Goal: Navigation & Orientation: Find specific page/section

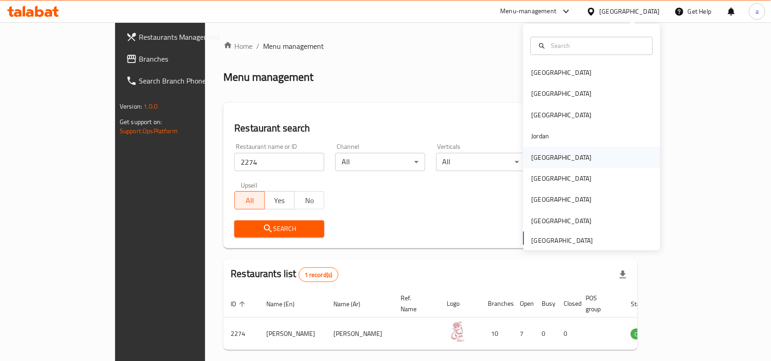
click at [531, 155] on div "[GEOGRAPHIC_DATA]" at bounding box center [561, 157] width 60 height 10
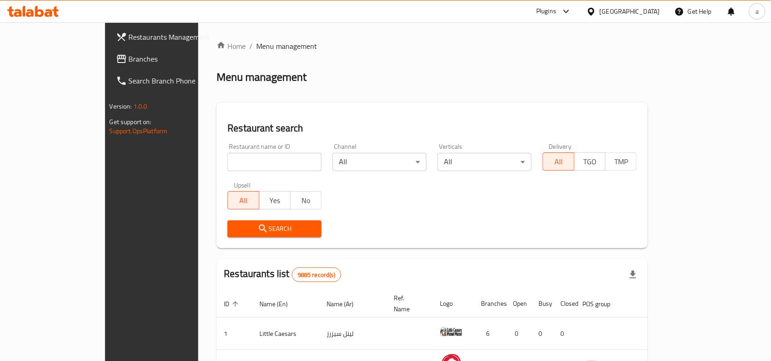
drag, startPoint x: 58, startPoint y: 55, endPoint x: 49, endPoint y: 56, distance: 8.3
click at [129, 55] on span "Branches" at bounding box center [178, 58] width 98 height 11
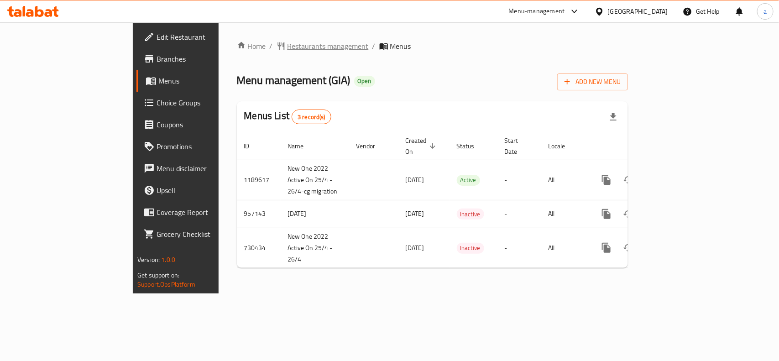
click at [288, 42] on span "Restaurants management" at bounding box center [328, 46] width 81 height 11
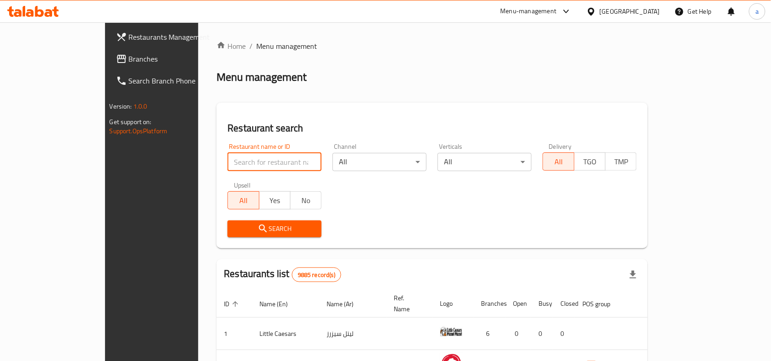
click at [227, 163] on input "search" at bounding box center [274, 162] width 94 height 18
paste input "23396"
type input "23396"
click button "Search" at bounding box center [274, 229] width 94 height 17
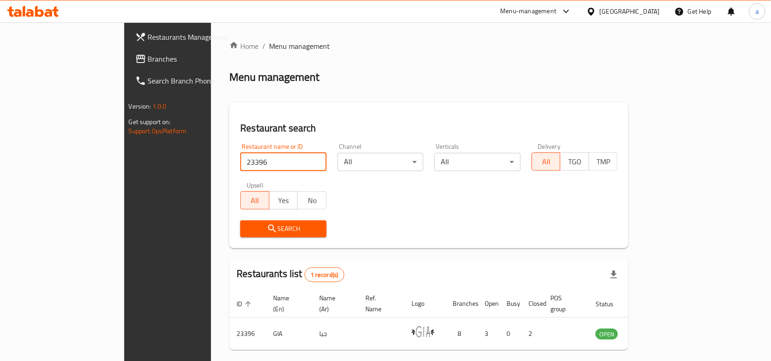
click at [648, 12] on div "[GEOGRAPHIC_DATA]" at bounding box center [629, 11] width 60 height 10
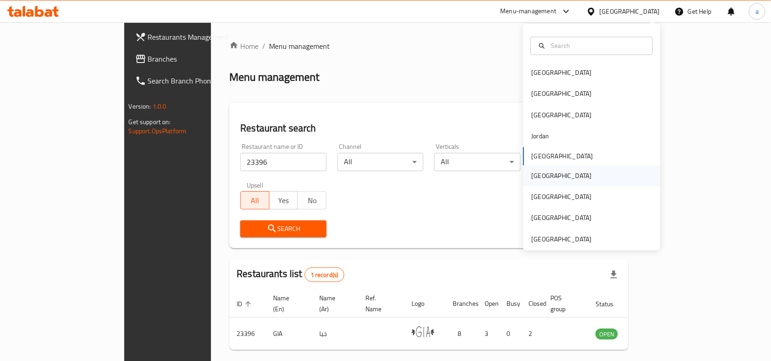
click at [533, 178] on div "Oman" at bounding box center [561, 176] width 60 height 10
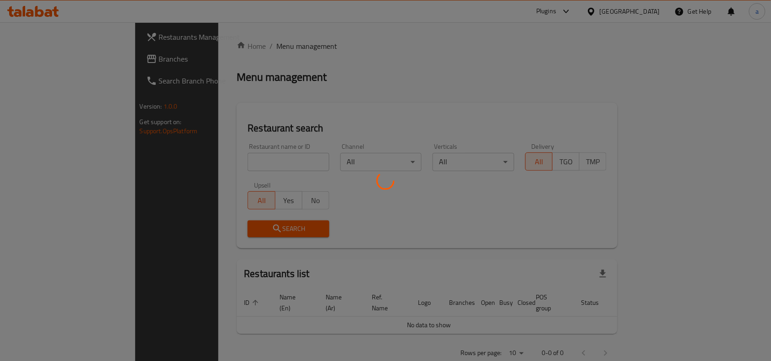
click at [58, 60] on div at bounding box center [385, 180] width 771 height 361
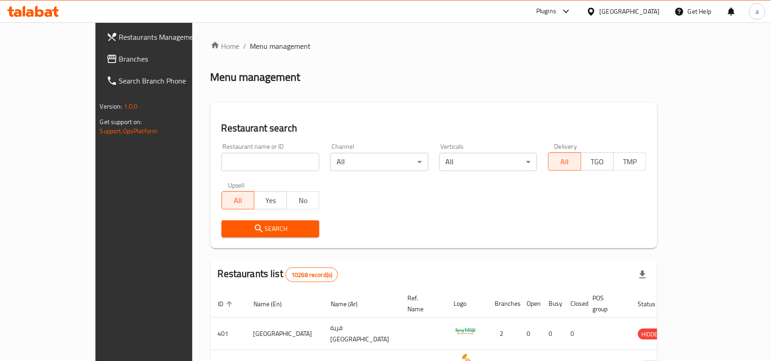
drag, startPoint x: 57, startPoint y: 60, endPoint x: 58, endPoint y: 55, distance: 5.0
click at [119, 60] on span "Branches" at bounding box center [168, 58] width 98 height 11
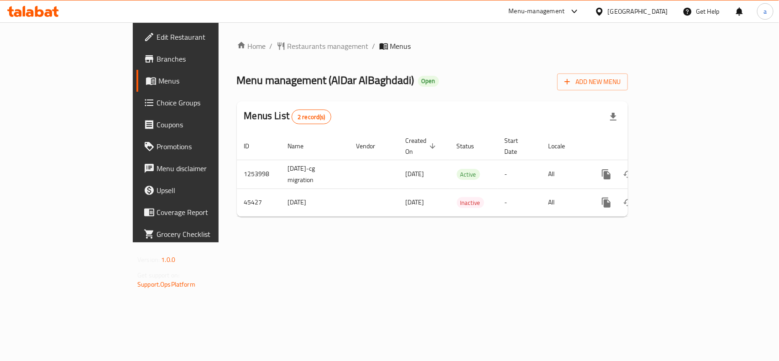
click at [605, 13] on icon at bounding box center [600, 12] width 10 height 10
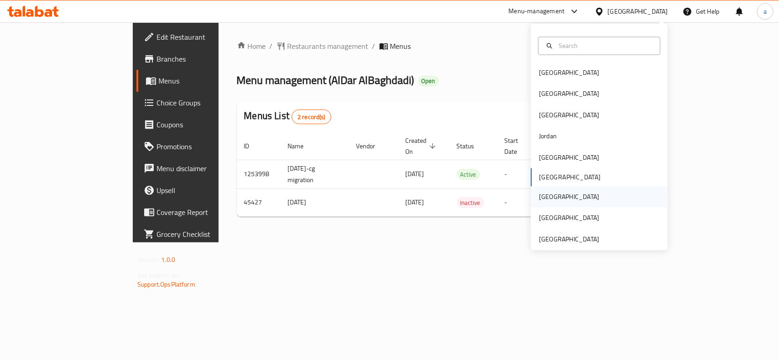
click at [537, 188] on div "[GEOGRAPHIC_DATA]" at bounding box center [569, 197] width 75 height 21
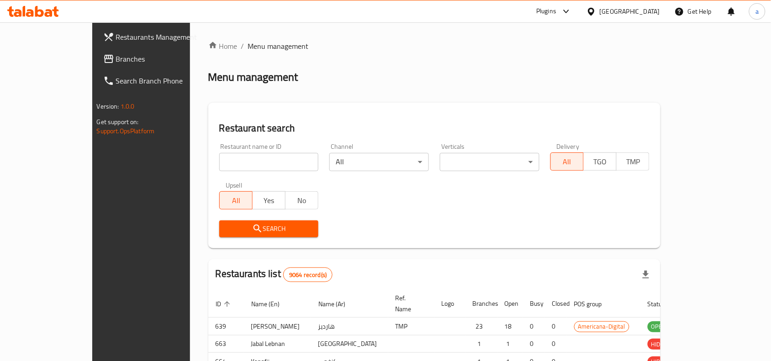
click at [96, 64] on link "Branches" at bounding box center [158, 59] width 125 height 22
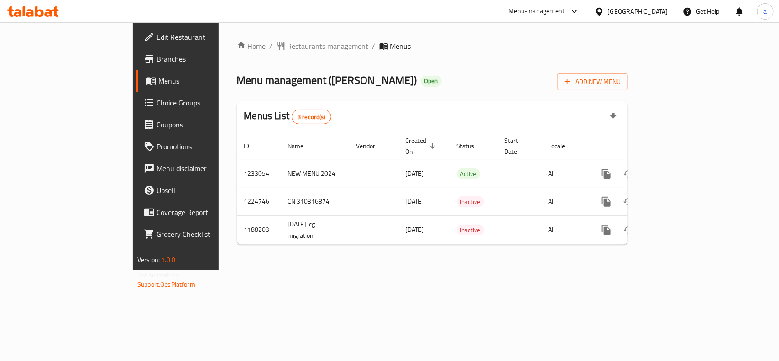
click at [658, 14] on div "[GEOGRAPHIC_DATA]" at bounding box center [638, 11] width 60 height 10
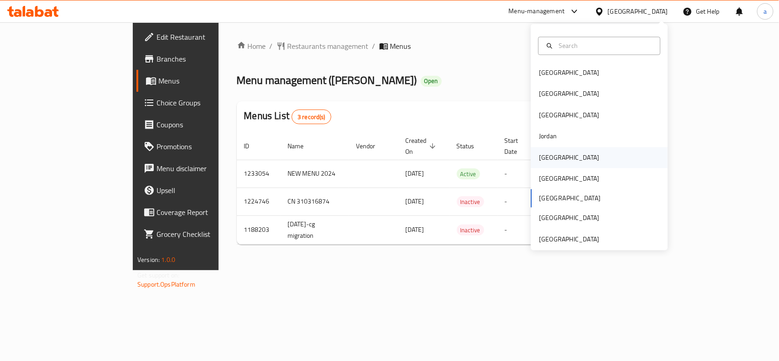
click at [556, 158] on div "[GEOGRAPHIC_DATA]" at bounding box center [569, 157] width 75 height 21
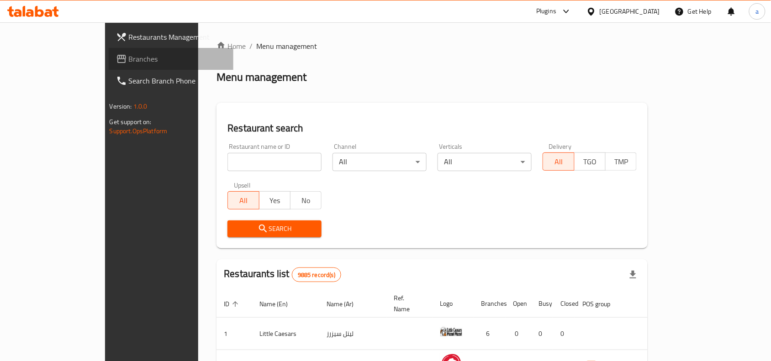
click at [129, 59] on span "Branches" at bounding box center [178, 58] width 98 height 11
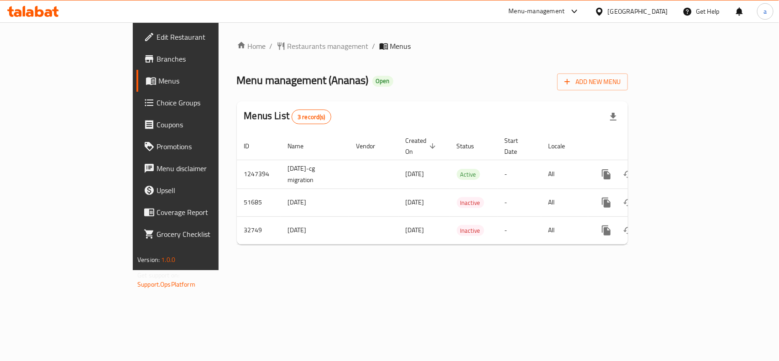
drag, startPoint x: 232, startPoint y: 53, endPoint x: 233, endPoint y: 46, distance: 7.8
click at [237, 53] on div "Home / Restaurants management / Menus Menu management ( Ananas ) Open Add New M…" at bounding box center [432, 146] width 391 height 211
click at [288, 46] on span "Restaurants management" at bounding box center [328, 46] width 81 height 11
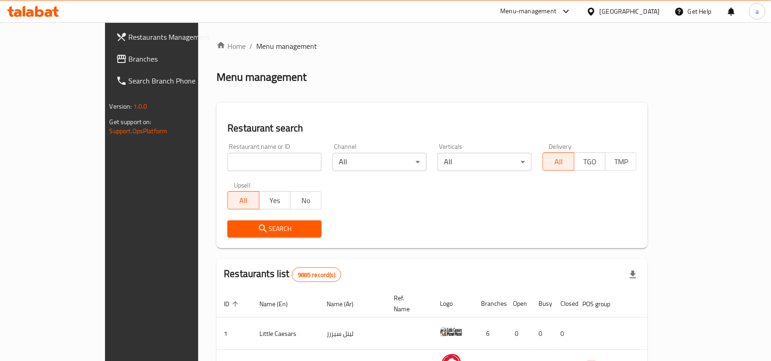
drag, startPoint x: 50, startPoint y: 64, endPoint x: 0, endPoint y: 69, distance: 50.5
click at [129, 64] on span "Branches" at bounding box center [178, 58] width 98 height 11
